Goal: Information Seeking & Learning: Learn about a topic

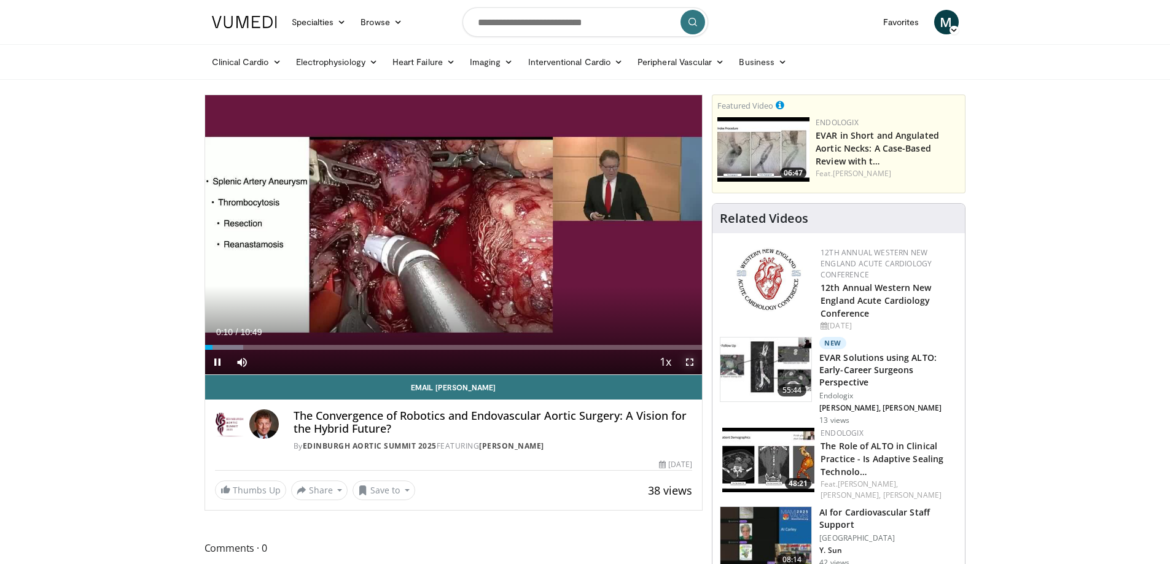
click at [686, 360] on span "Video Player" at bounding box center [690, 362] width 25 height 25
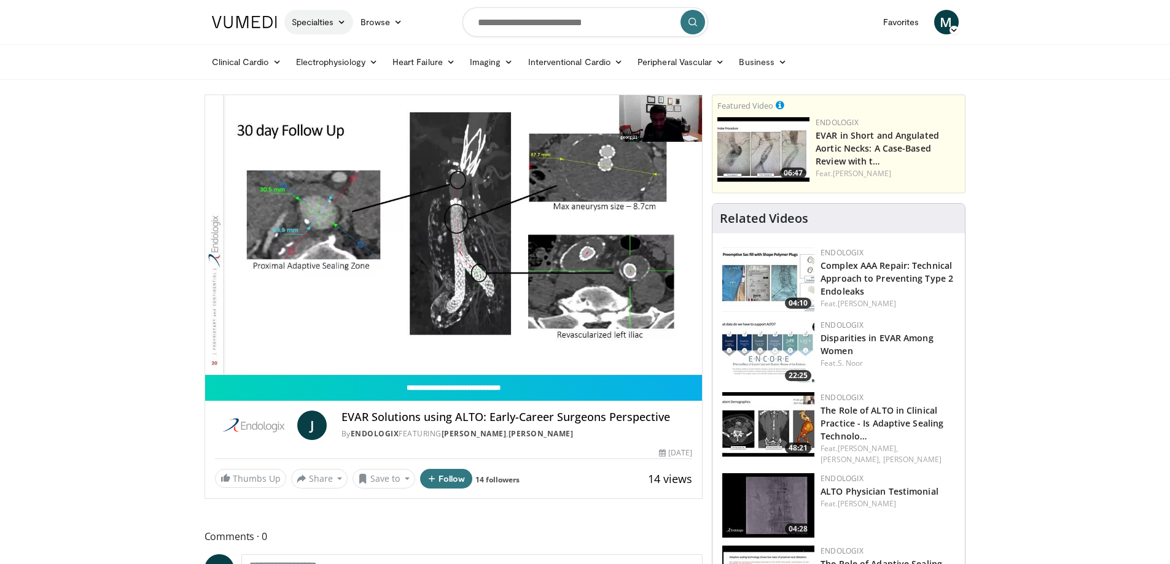
click at [313, 28] on link "Specialties" at bounding box center [318, 22] width 69 height 25
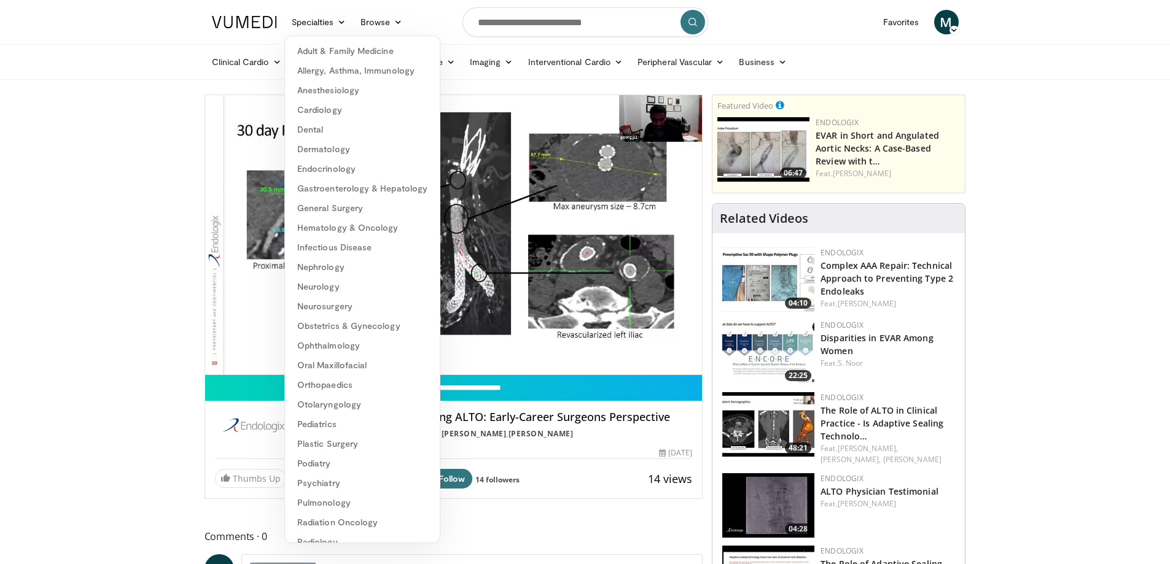
click at [966, 63] on div "Clinical Cardio Atrial Fibrillation Cardiac Amyloidosis Cholesterol & Lipid Dia…" at bounding box center [586, 62] width 762 height 34
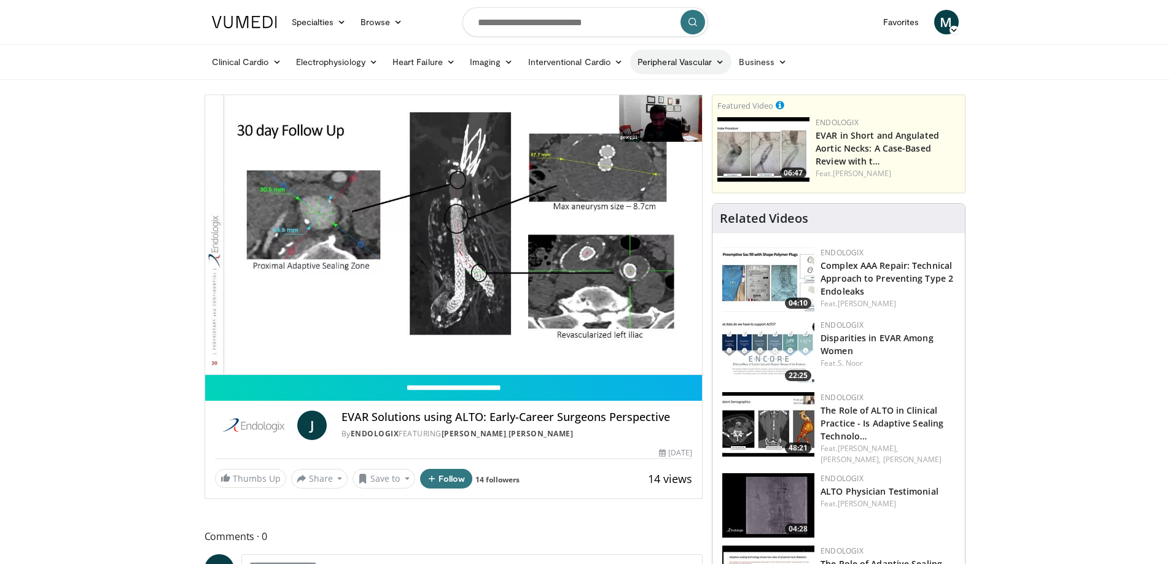
click at [639, 62] on link "Peripheral Vascular" at bounding box center [680, 62] width 101 height 25
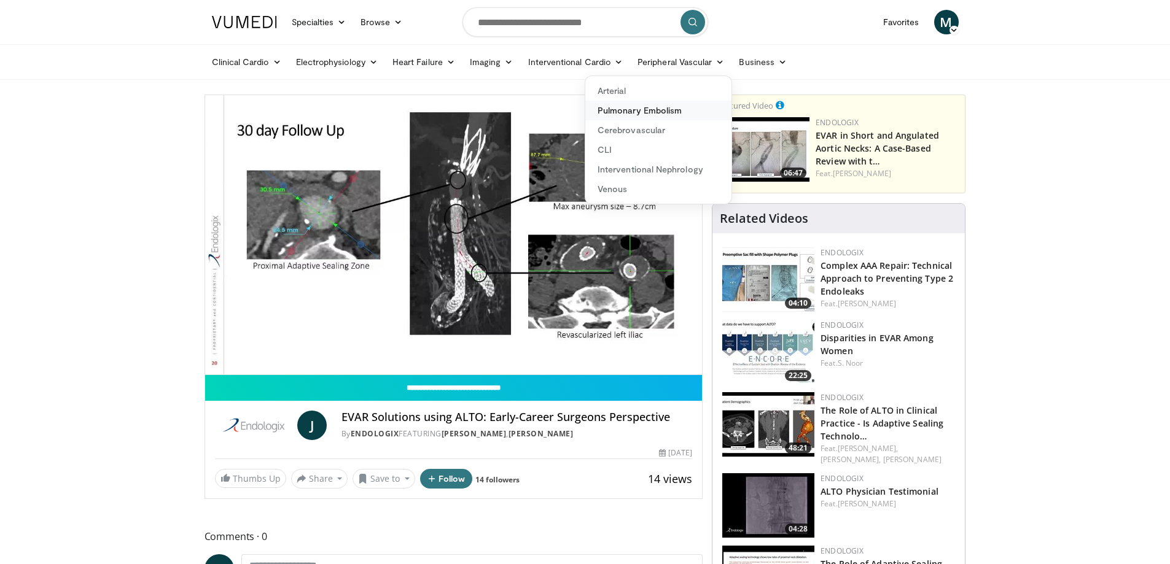
click at [645, 117] on link "Pulmonary Embolism" at bounding box center [658, 111] width 146 height 20
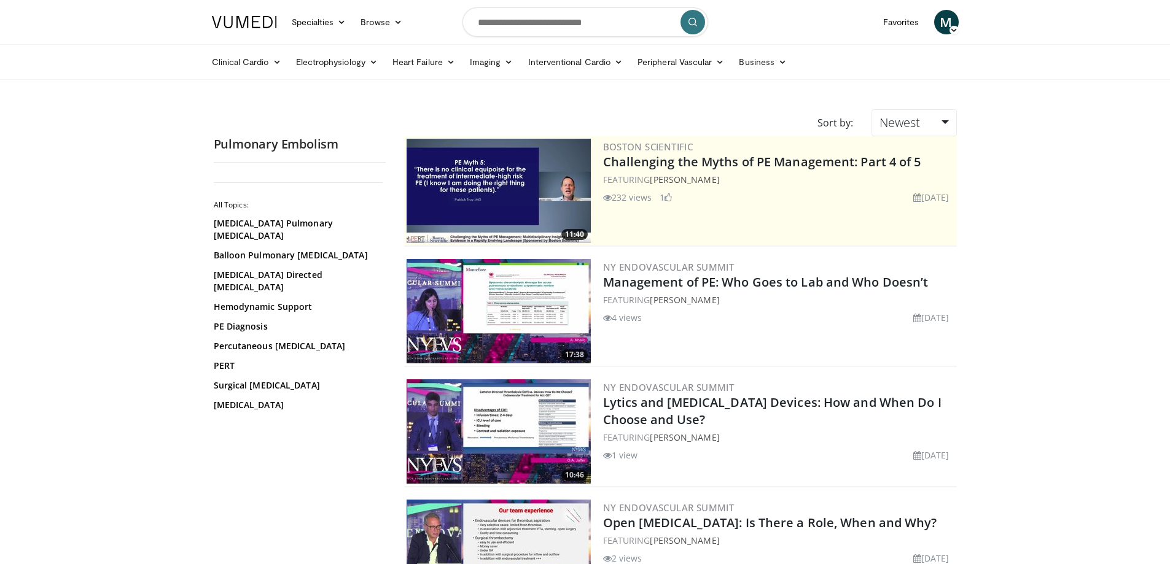
click at [446, 309] on img at bounding box center [499, 311] width 184 height 104
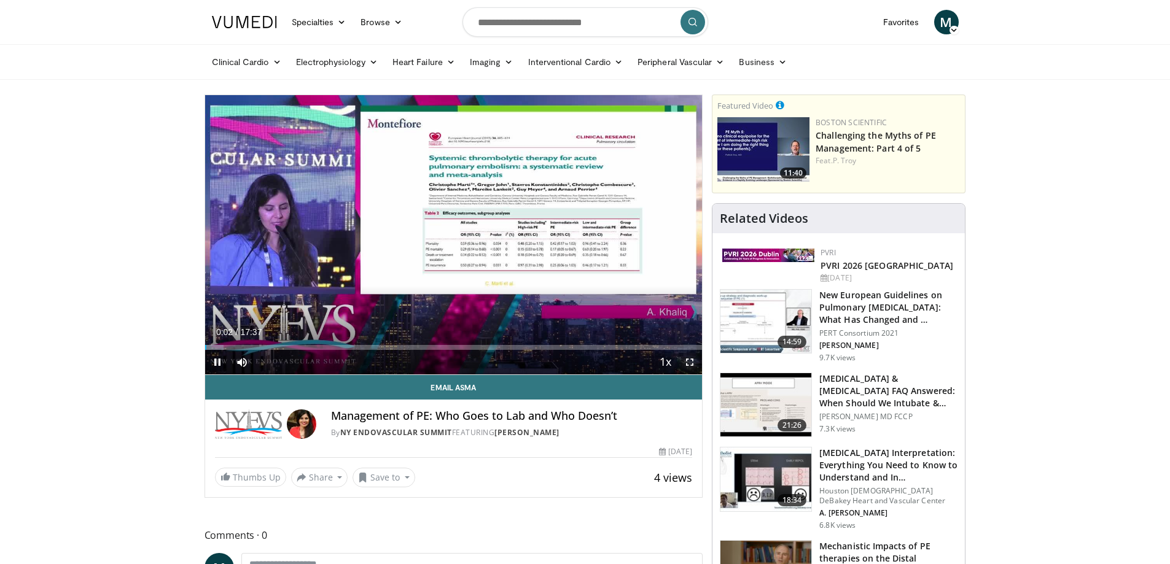
click at [693, 362] on span "Video Player" at bounding box center [690, 362] width 25 height 25
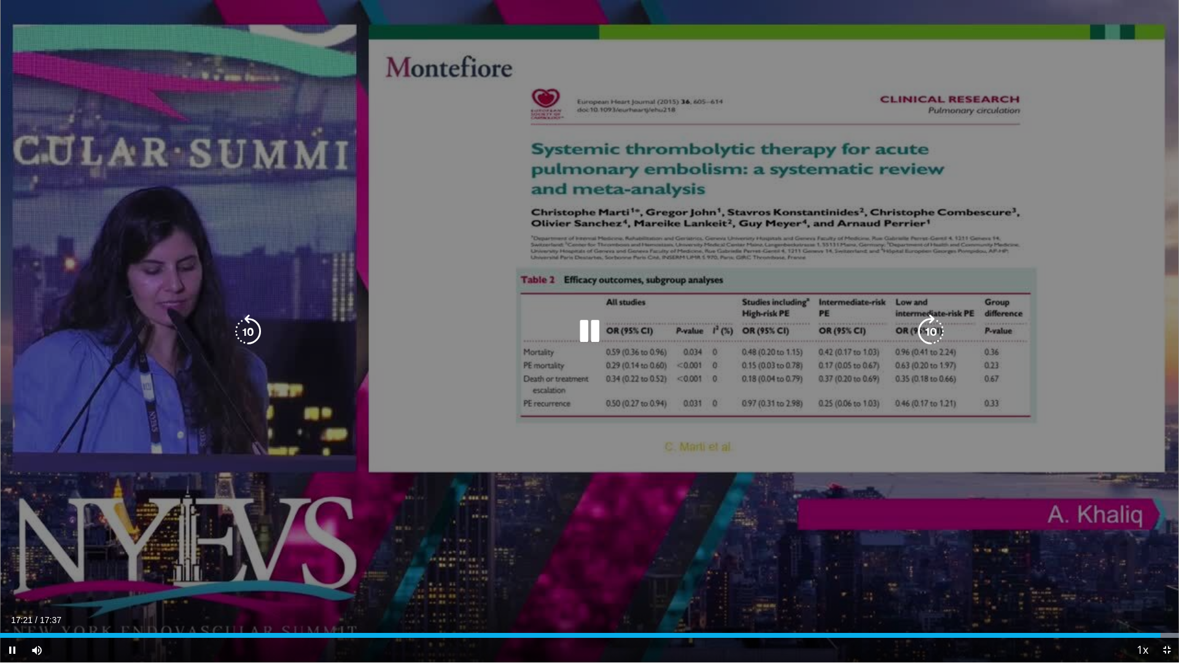
click at [639, 530] on div "10 seconds Tap to unmute" at bounding box center [589, 331] width 1179 height 663
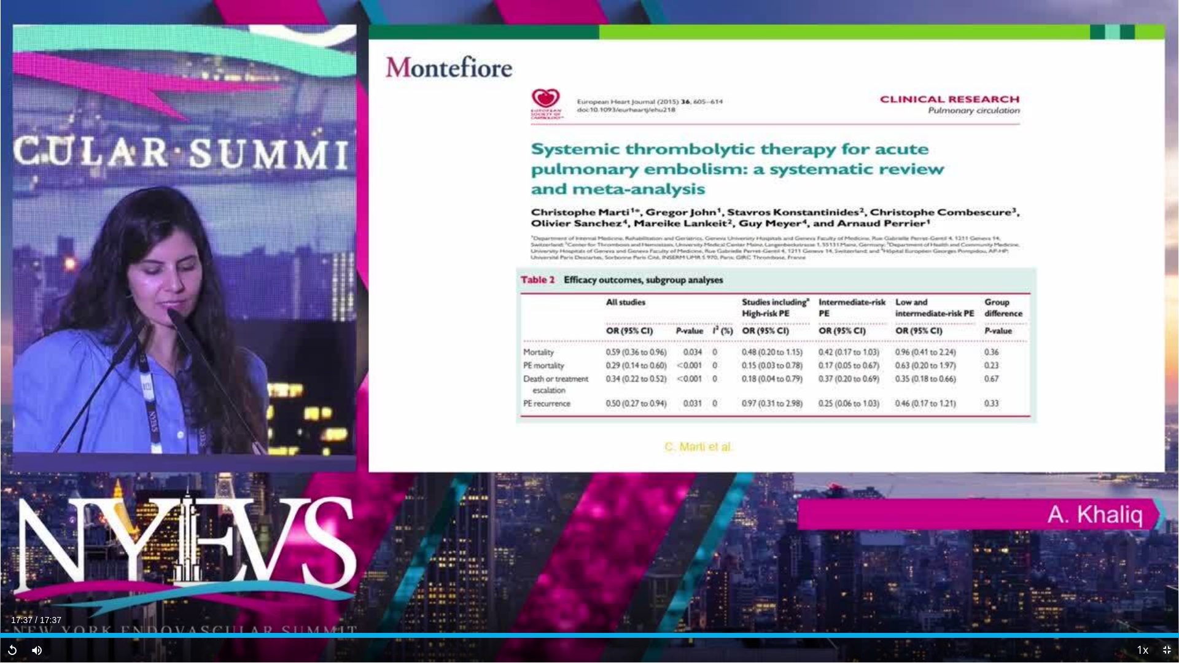
click at [1164, 564] on span "Video Player" at bounding box center [1167, 650] width 25 height 25
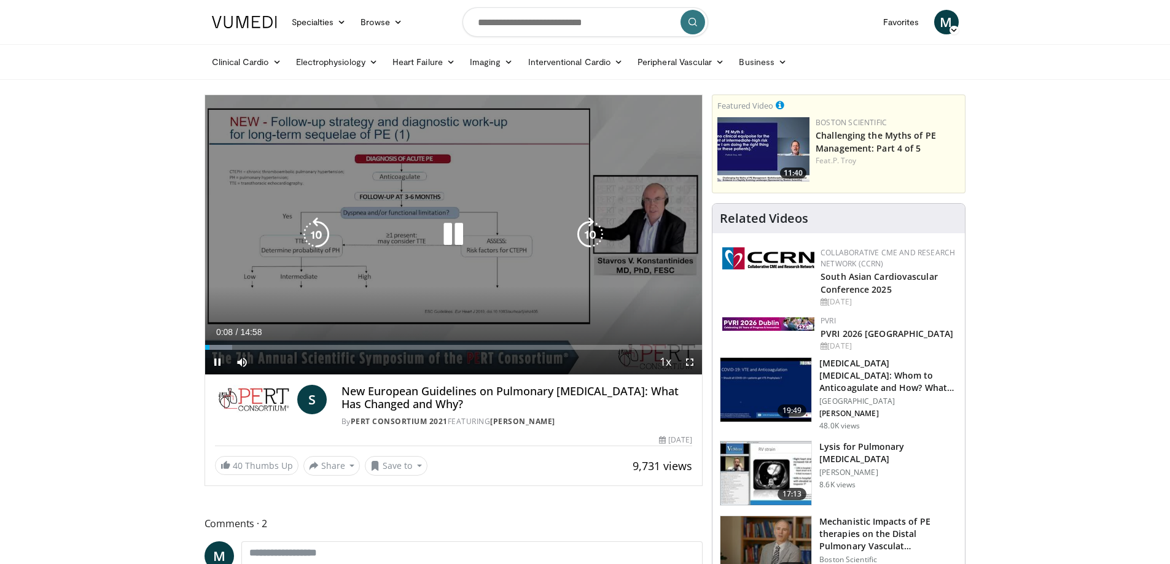
click at [433, 254] on div "10 seconds Tap to unmute" at bounding box center [454, 234] width 498 height 279
